Goal: Check status: Check status

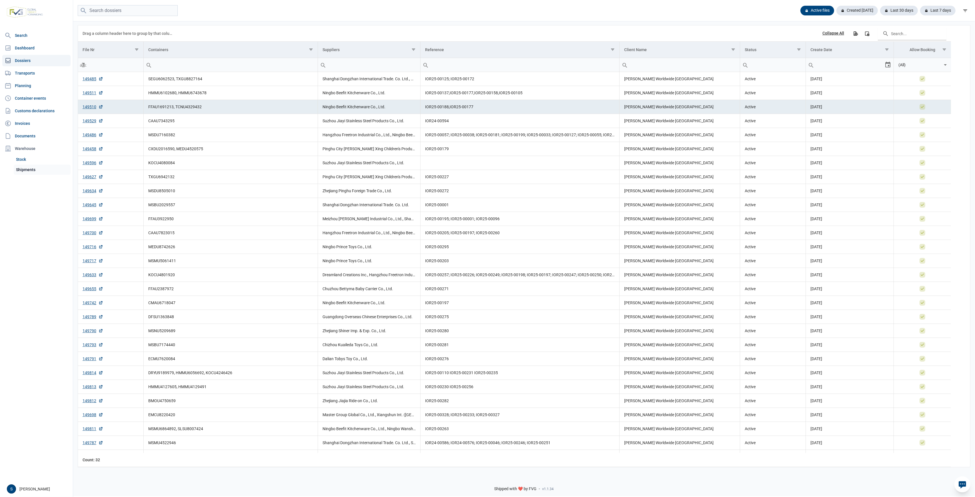
click at [42, 170] on link "Shipments" at bounding box center [42, 170] width 57 height 10
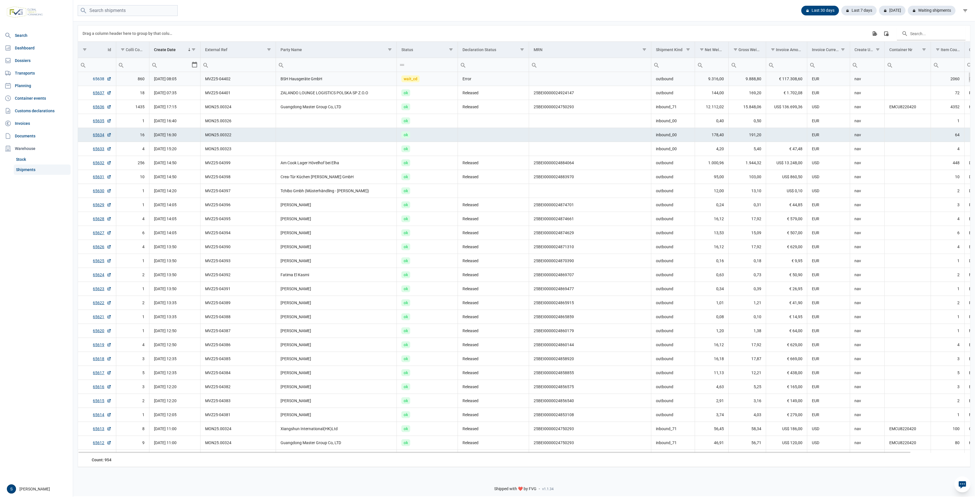
click at [97, 81] on link "65638" at bounding box center [102, 79] width 18 height 6
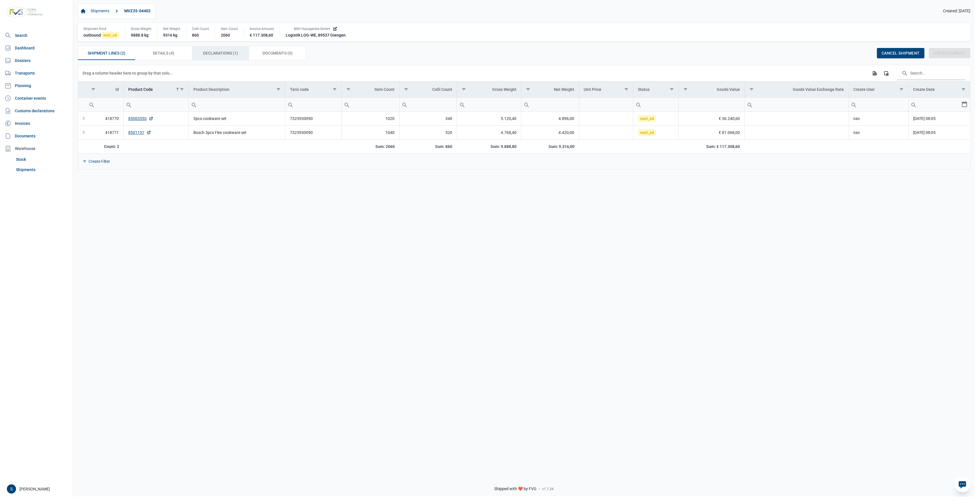
click at [219, 56] on span "Declarations (1) Declarations (1)" at bounding box center [220, 53] width 35 height 7
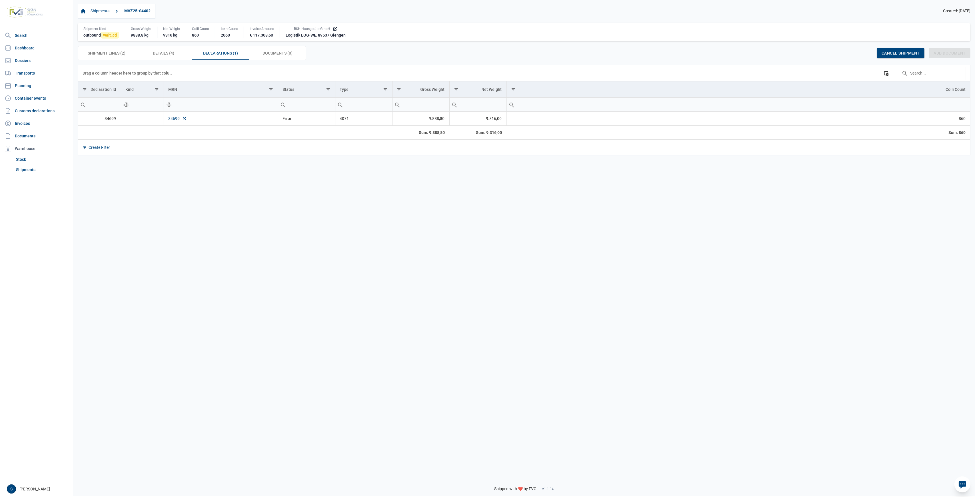
click at [169, 118] on link "34699" at bounding box center [178, 119] width 18 height 6
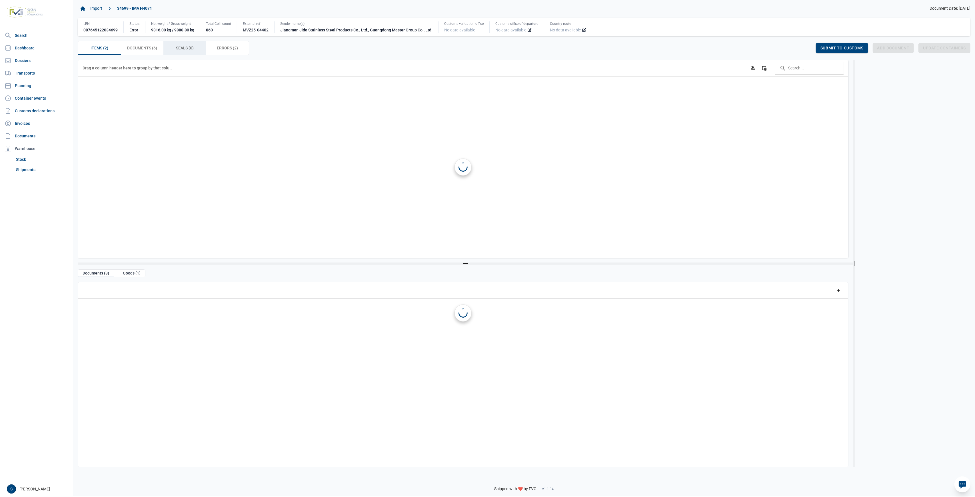
click at [225, 45] on span "Errors (2) Errors (2)" at bounding box center [227, 48] width 21 height 7
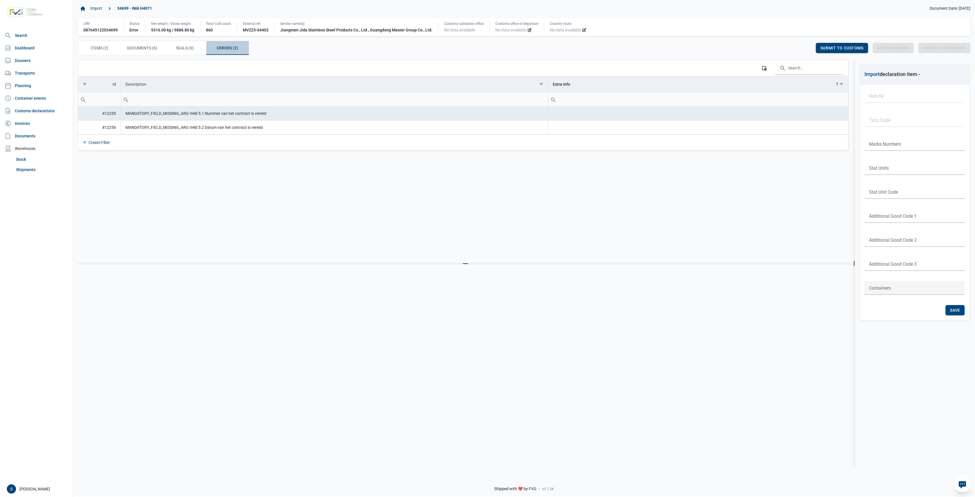
click at [225, 45] on span "Errors (2) Errors (2)" at bounding box center [227, 48] width 21 height 7
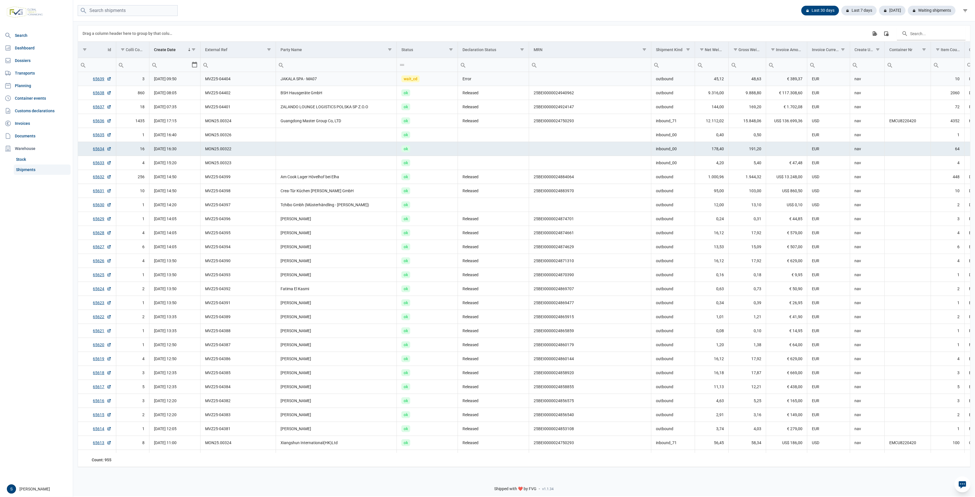
click at [433, 77] on td "wait_cd" at bounding box center [427, 79] width 61 height 14
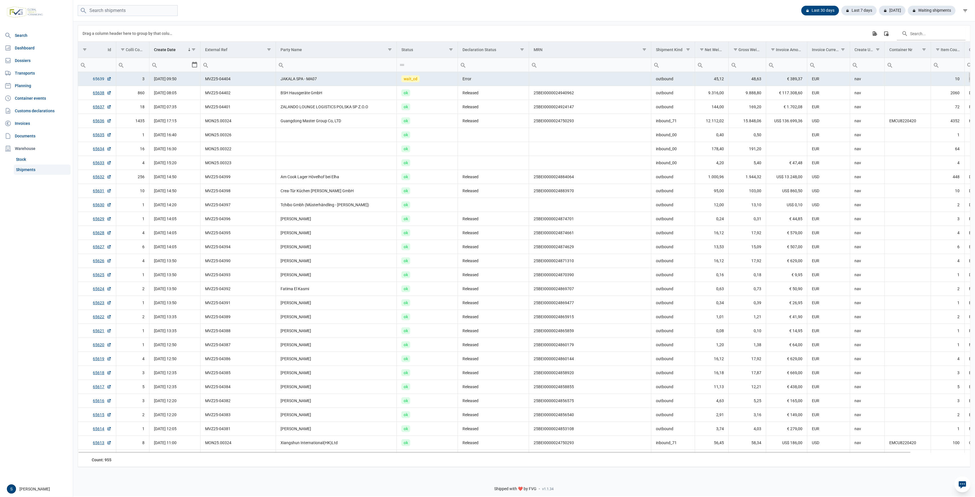
click at [100, 78] on link "65639" at bounding box center [102, 79] width 18 height 6
click at [37, 52] on link "Dashboard" at bounding box center [36, 47] width 68 height 11
drag, startPoint x: 35, startPoint y: 54, endPoint x: 34, endPoint y: 57, distance: 3.0
click at [34, 55] on nav "Search Dashboard Dossiers Transports Planning Container events Customs declarat…" at bounding box center [36, 255] width 73 height 451
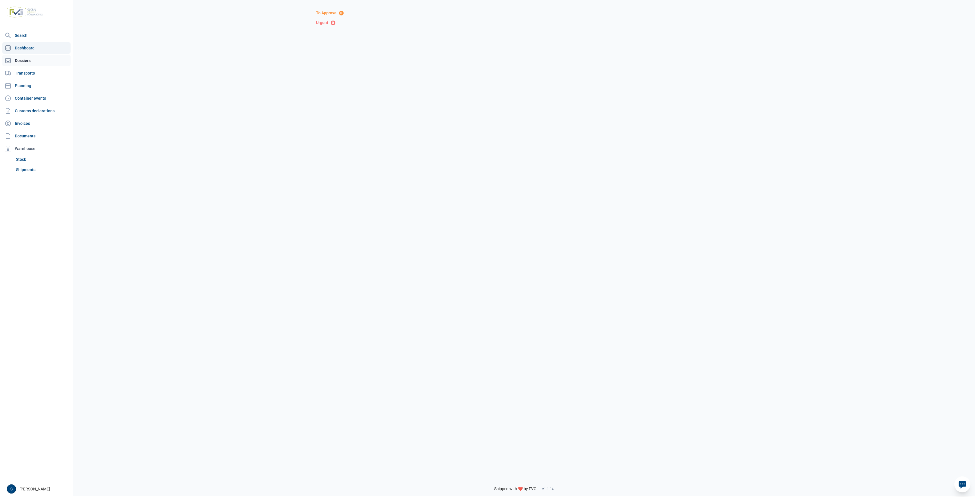
click at [33, 58] on link "Dossiers" at bounding box center [36, 60] width 68 height 11
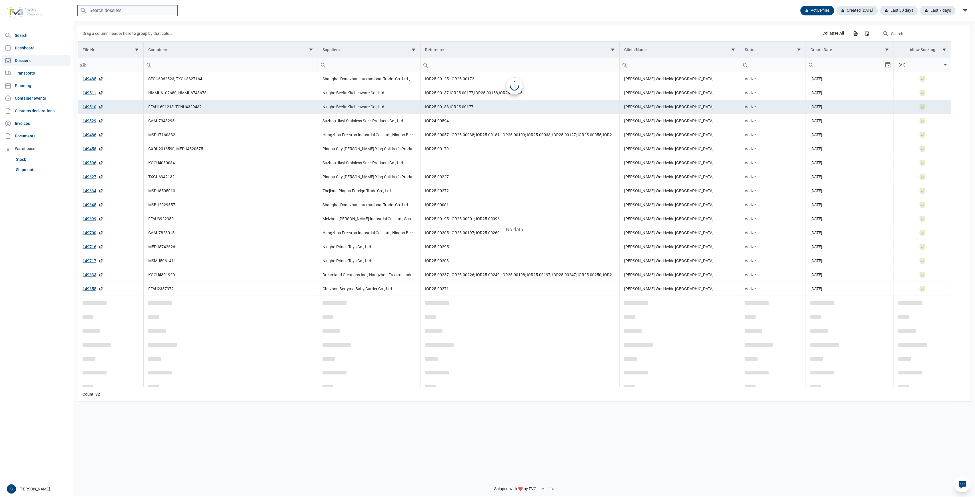
click at [131, 13] on input "search" at bounding box center [128, 10] width 100 height 11
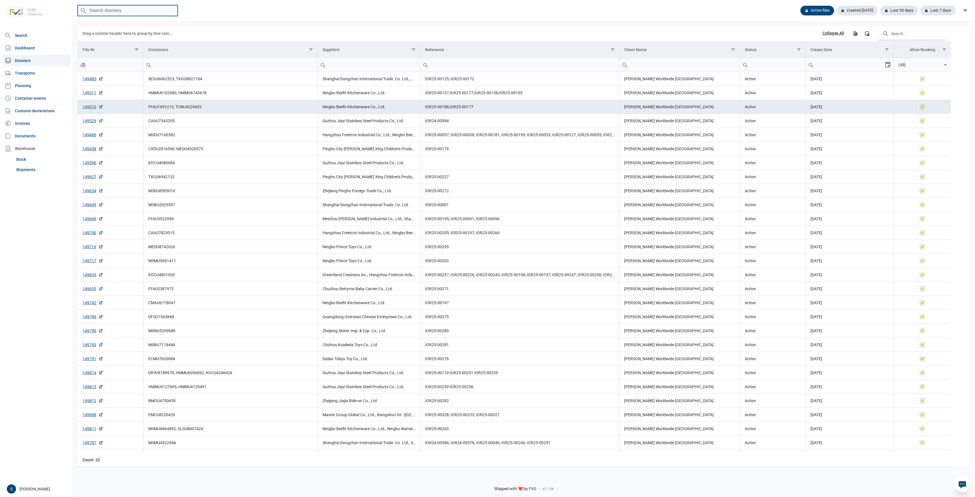
paste input "MSDU8505010"
type input "MSDU8505010"
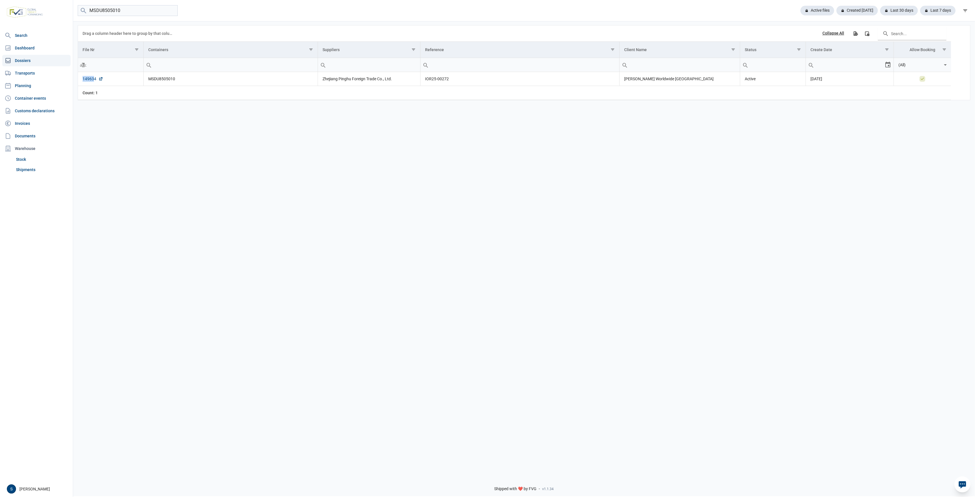
click at [95, 79] on td "149634" at bounding box center [110, 79] width 65 height 14
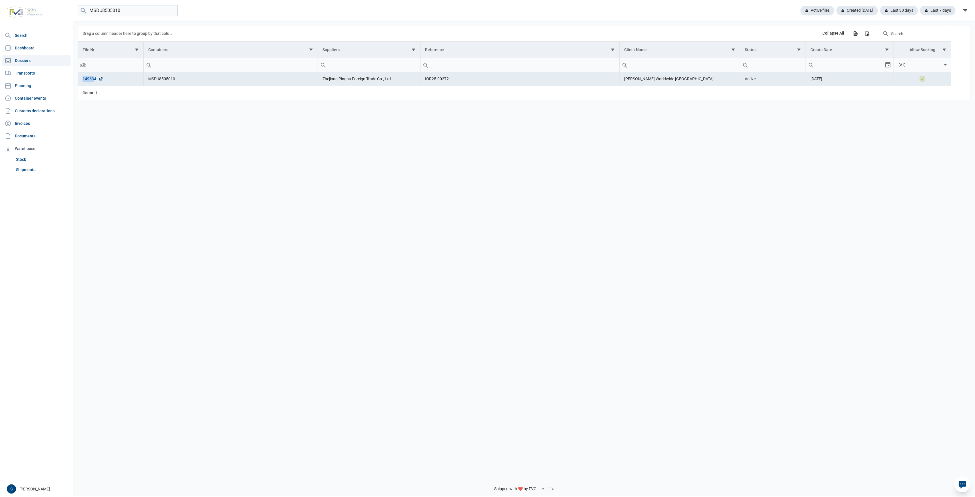
click at [94, 80] on link "149634" at bounding box center [93, 79] width 21 height 6
drag, startPoint x: 37, startPoint y: 163, endPoint x: 34, endPoint y: 174, distance: 11.2
click at [37, 163] on link "Stock" at bounding box center [42, 159] width 57 height 10
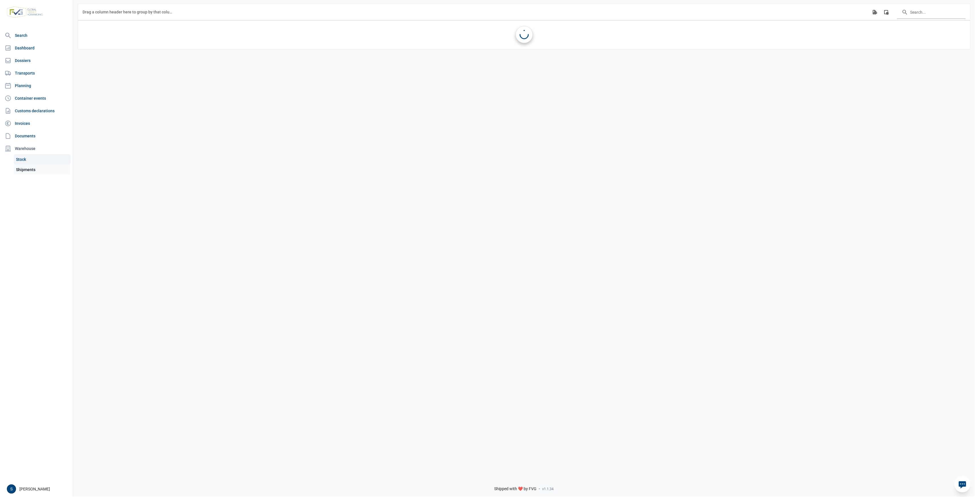
click at [34, 170] on link "Shipments" at bounding box center [42, 170] width 57 height 10
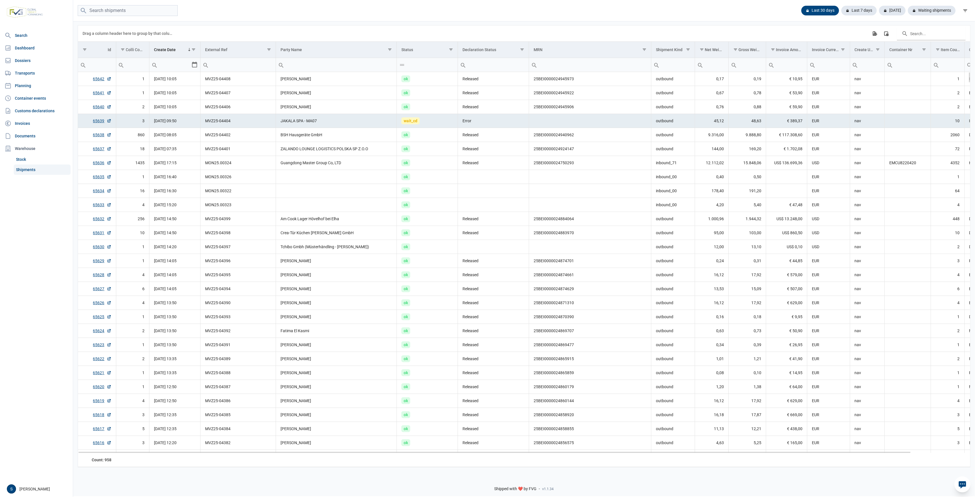
click at [412, 116] on td "wait_cd" at bounding box center [427, 121] width 61 height 14
click at [270, 107] on td "MVZ25-04406" at bounding box center [238, 107] width 75 height 14
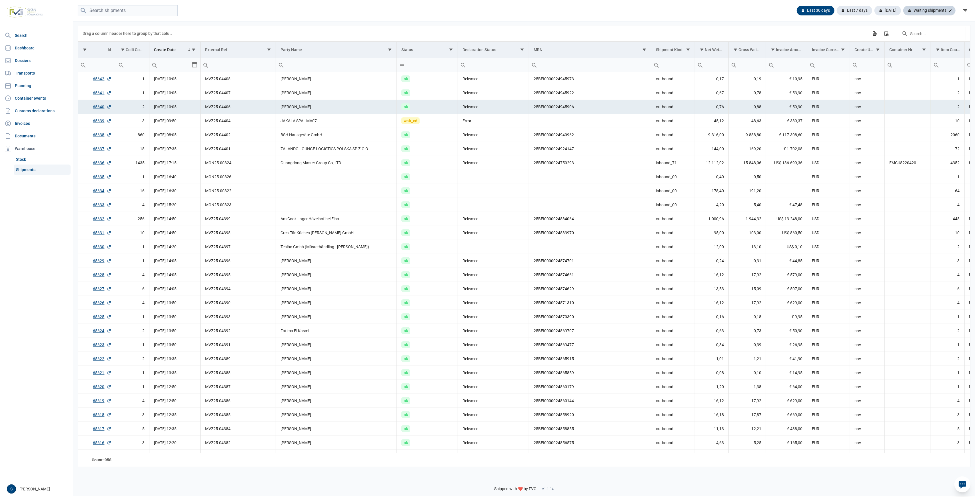
click at [915, 6] on div "Waiting shipments" at bounding box center [929, 11] width 52 height 10
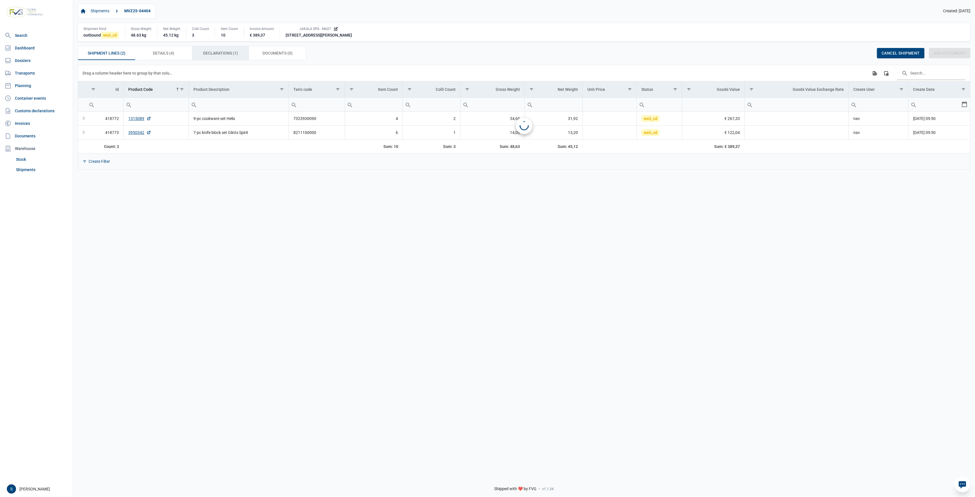
click at [235, 55] on span "Declarations (1) Declarations (1)" at bounding box center [220, 53] width 35 height 7
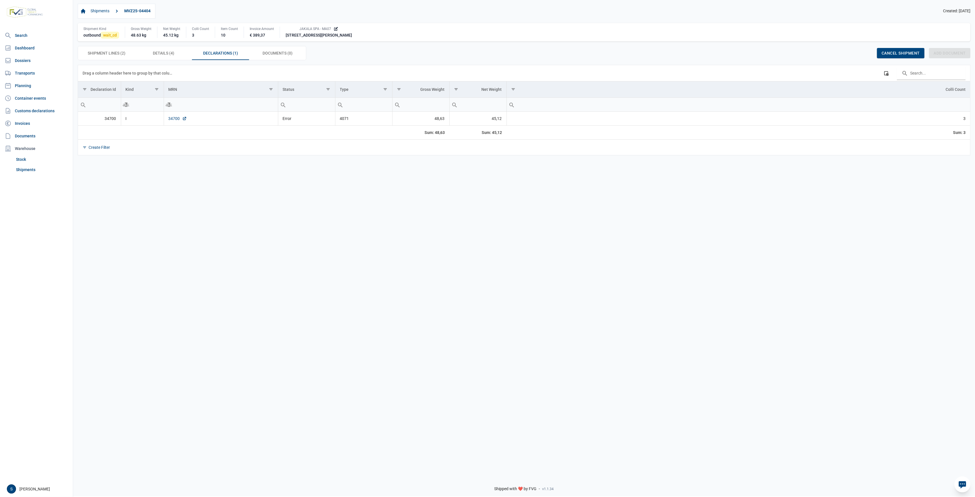
click at [177, 120] on link "34700" at bounding box center [178, 119] width 18 height 6
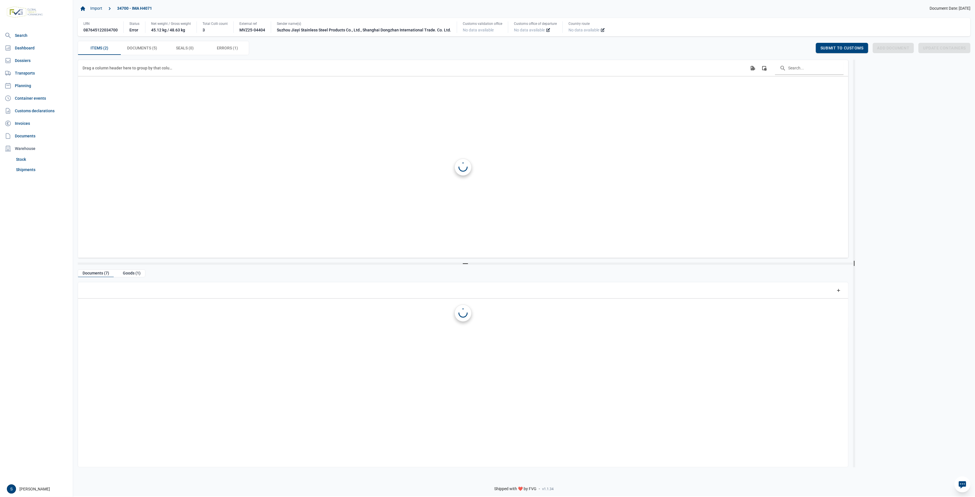
click at [221, 48] on span "Errors (1) Errors (1)" at bounding box center [227, 48] width 21 height 7
click at [229, 48] on span "Errors (1) Errors (1)" at bounding box center [227, 48] width 21 height 7
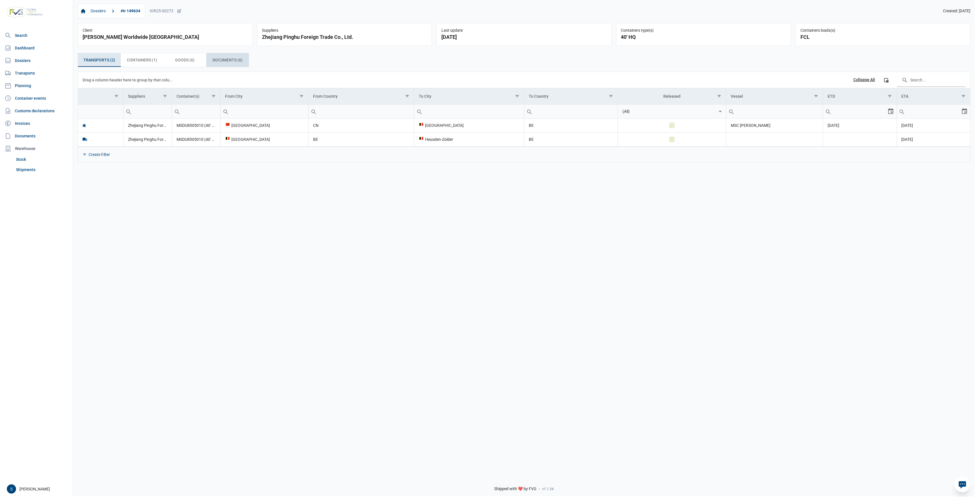
click at [231, 59] on span "Documents (6) Documents (6)" at bounding box center [228, 60] width 30 height 7
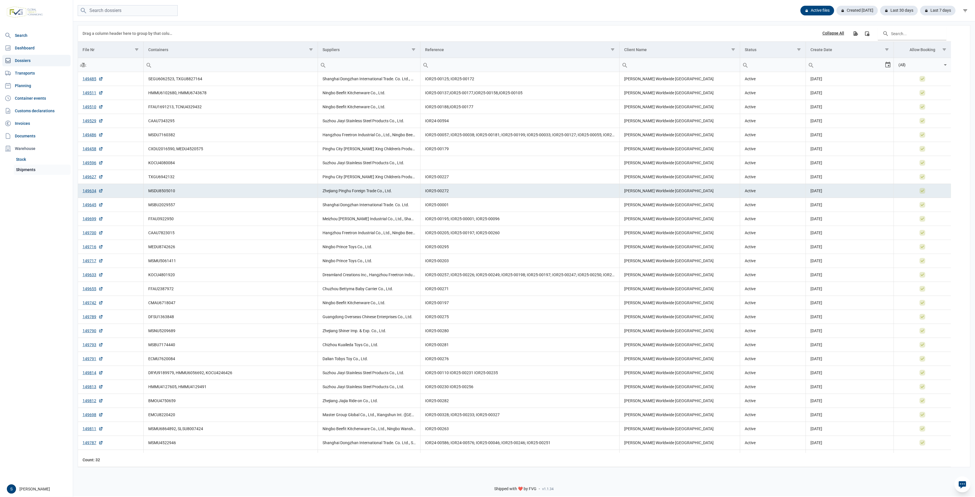
click at [42, 174] on link "Shipments" at bounding box center [42, 170] width 57 height 10
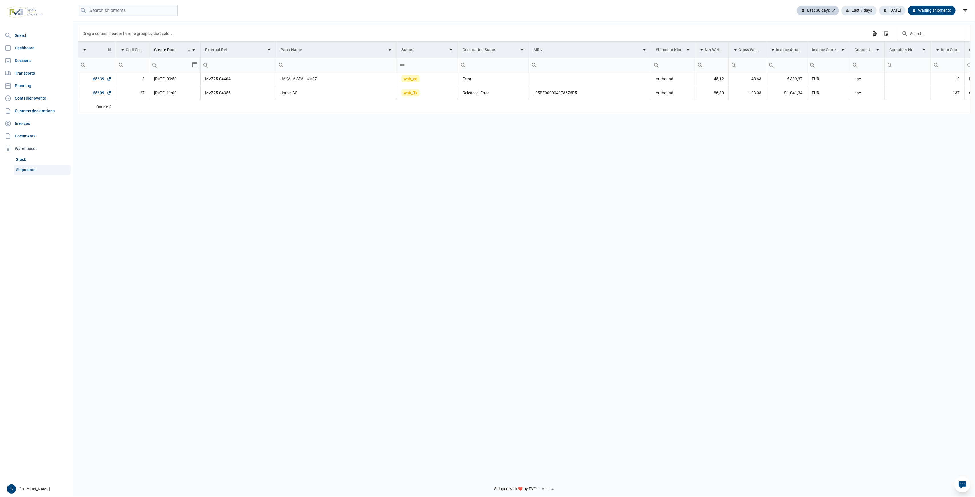
click at [841, 12] on div "Last 30 days" at bounding box center [858, 11] width 35 height 10
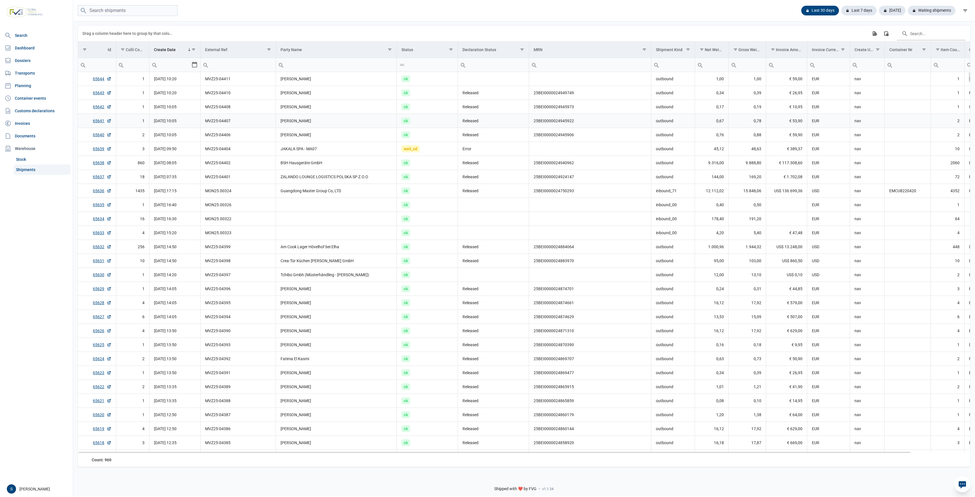
click at [305, 116] on td "[PERSON_NAME]" at bounding box center [336, 121] width 121 height 14
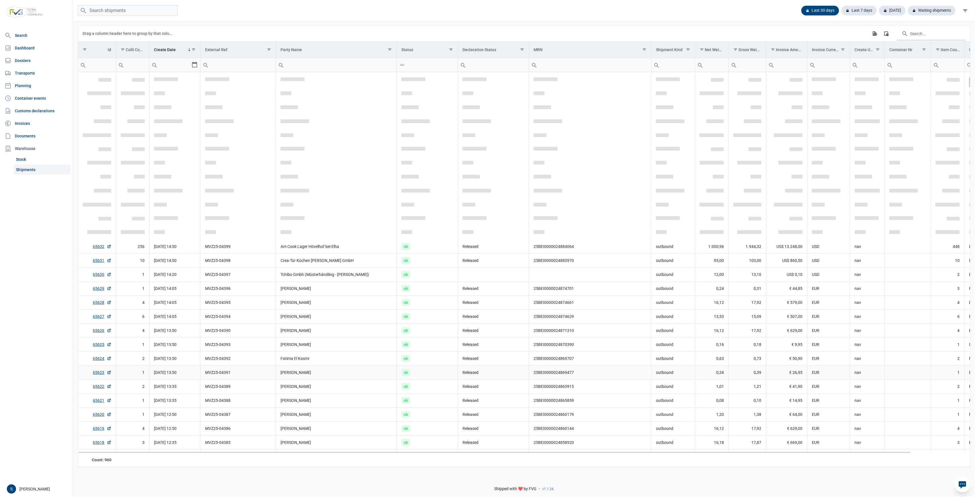
scroll to position [169, 0]
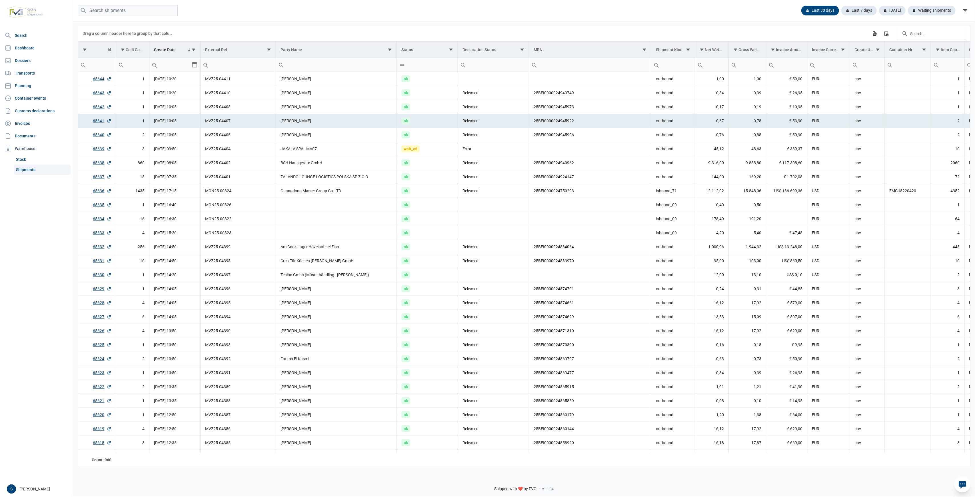
click at [546, 24] on div "Data grid with 960 rows and 18 columns Drag a column header here to group by th…" at bounding box center [524, 246] width 902 height 451
click at [514, 21] on div "Last 30 days Last 7 days Today Waiting shipments" at bounding box center [524, 10] width 902 height 21
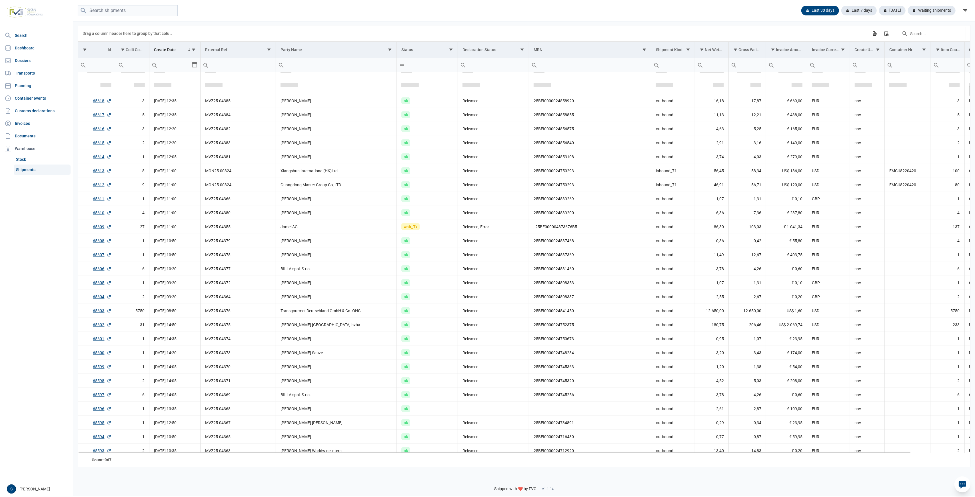
scroll to position [473, 0]
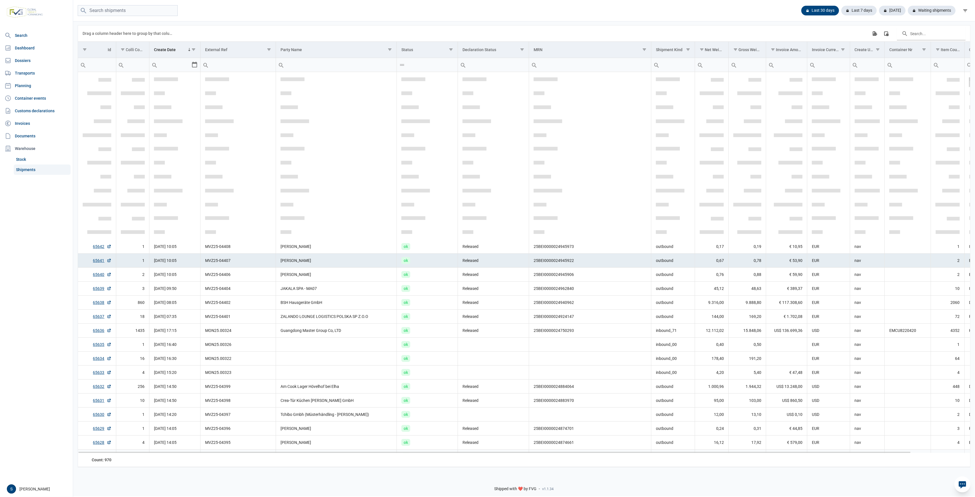
scroll to position [169, 0]
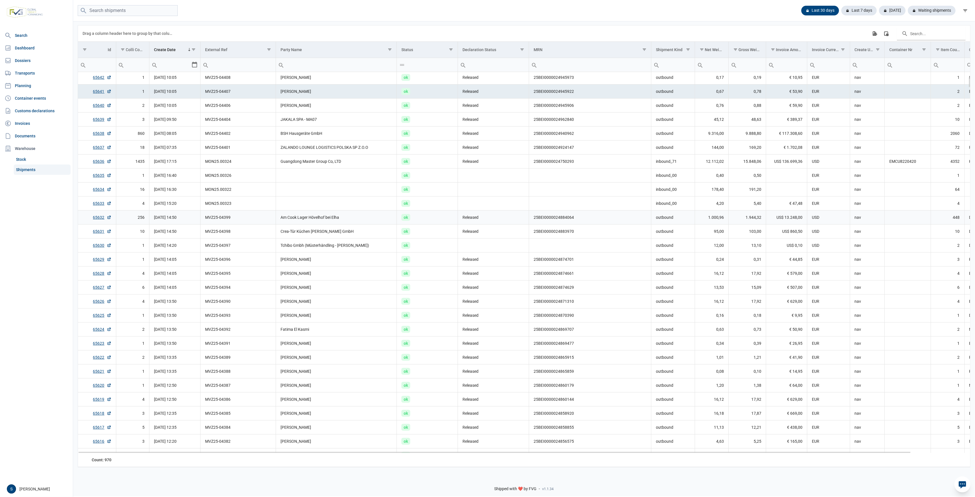
click at [486, 219] on td "Released" at bounding box center [493, 217] width 71 height 14
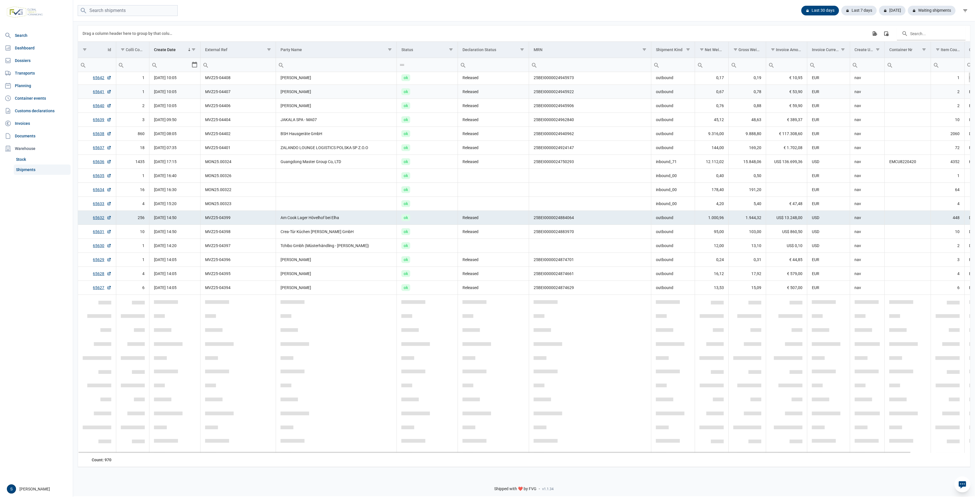
scroll to position [0, 0]
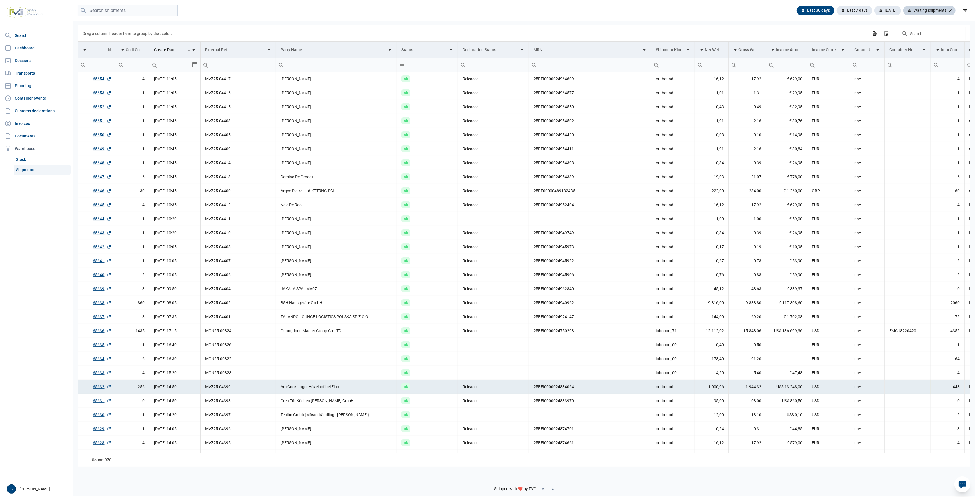
click at [918, 11] on div "Waiting shipments" at bounding box center [929, 11] width 52 height 10
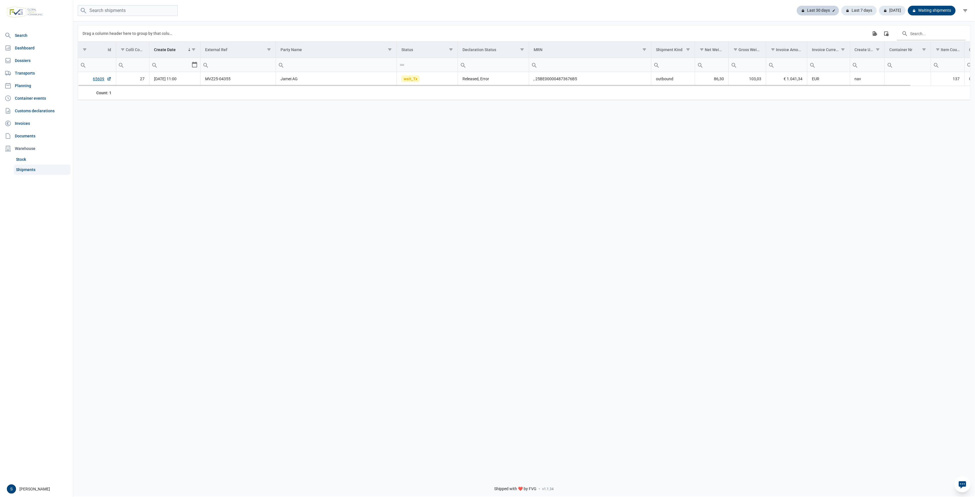
click at [841, 6] on div "Last 30 days" at bounding box center [858, 11] width 35 height 10
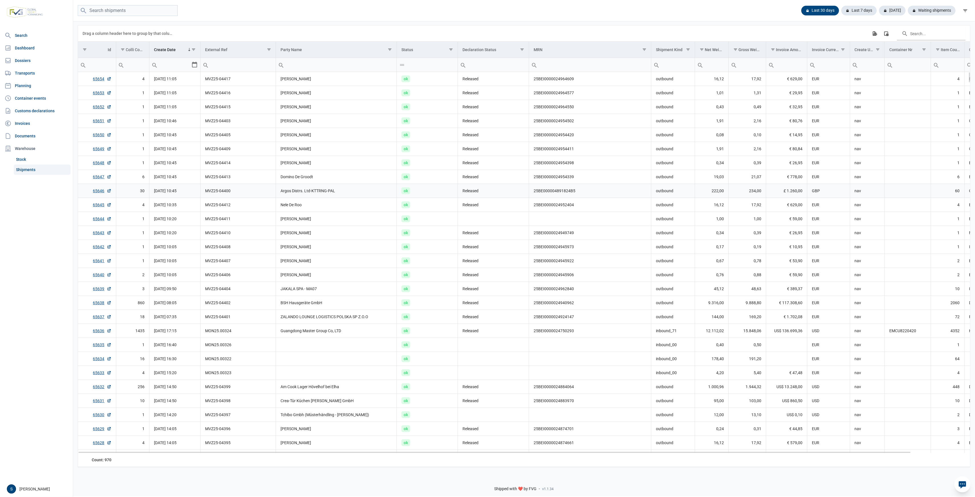
click at [314, 187] on td "Argos Distrs. Ltd-KTTRNG-PAL" at bounding box center [336, 191] width 121 height 14
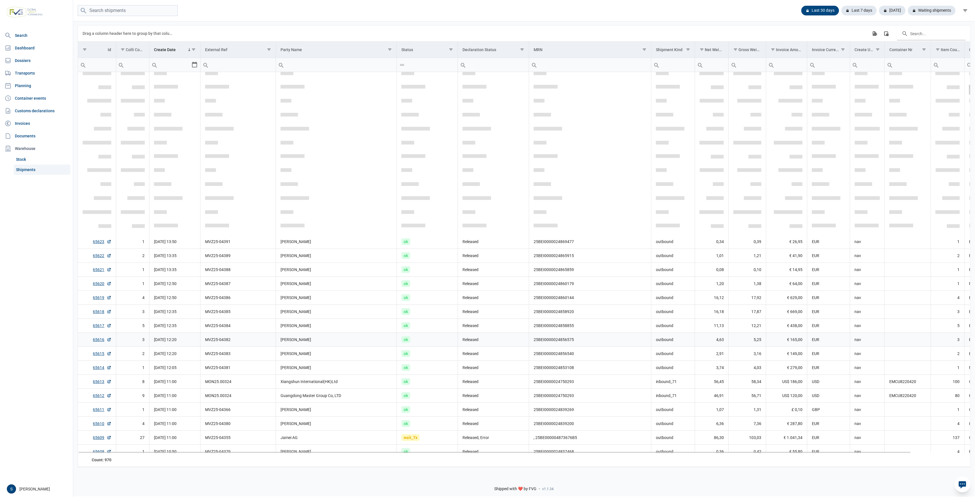
scroll to position [440, 0]
